Goal: Check status: Check status

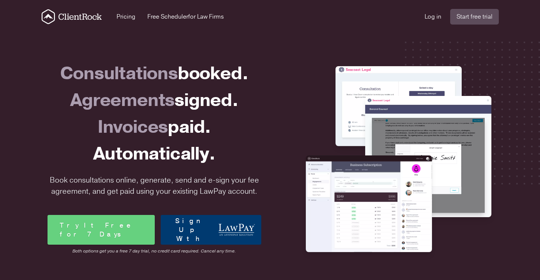
click at [101, 90] on div "Agreements signed." at bounding box center [155, 100] width 214 height 27
click at [102, 86] on div "Consultations booked." at bounding box center [155, 73] width 214 height 27
click at [103, 76] on div "Consultations booked." at bounding box center [155, 73] width 214 height 27
click at [102, 77] on div "Consultations booked." at bounding box center [155, 73] width 214 height 27
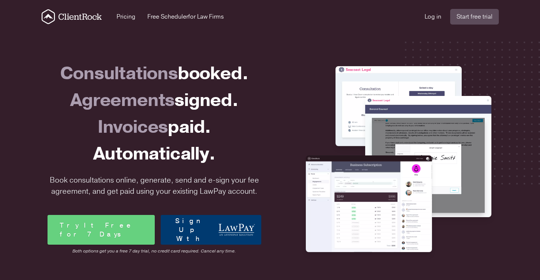
click at [102, 77] on div "Consultations booked." at bounding box center [155, 73] width 214 height 27
click at [129, 120] on div "Invoices paid." at bounding box center [155, 127] width 214 height 27
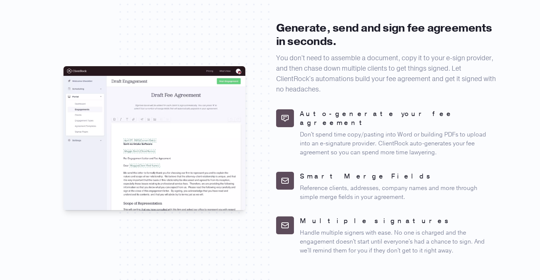
scroll to position [692, 0]
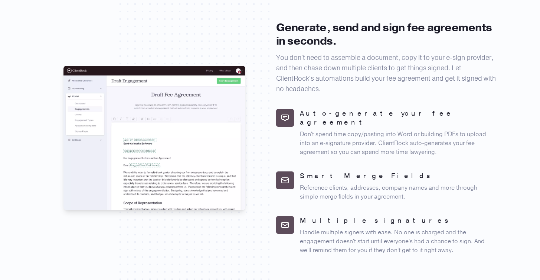
click at [117, 103] on img at bounding box center [154, 138] width 182 height 144
click at [117, 106] on img at bounding box center [154, 138] width 182 height 144
click at [114, 107] on img at bounding box center [154, 138] width 182 height 144
click at [288, 113] on icon at bounding box center [285, 117] width 9 height 9
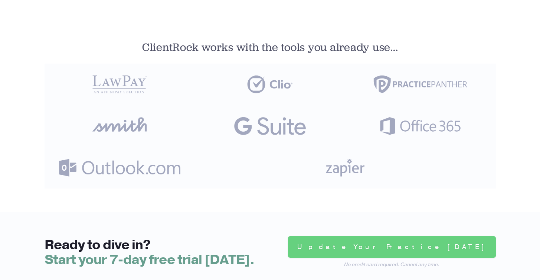
scroll to position [1460, 0]
click at [287, 105] on div at bounding box center [270, 126] width 150 height 42
click at [275, 117] on icon "G Suite" at bounding box center [270, 126] width 127 height 18
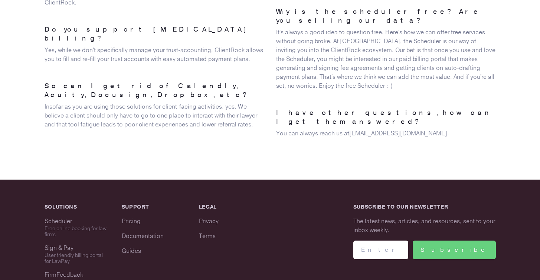
scroll to position [1886, 0]
